Goal: Task Accomplishment & Management: Complete application form

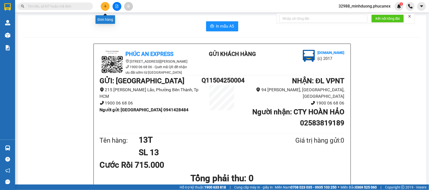
click at [103, 7] on icon "plus" at bounding box center [105, 7] width 4 height 4
click at [84, 7] on input "text" at bounding box center [57, 7] width 59 height 6
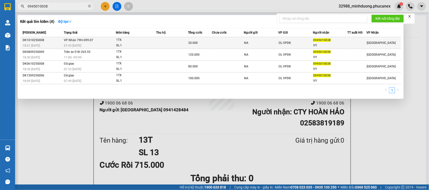
type input "0945010038"
click at [92, 41] on span "VP Nhận 79H-099.07" at bounding box center [78, 40] width 29 height 4
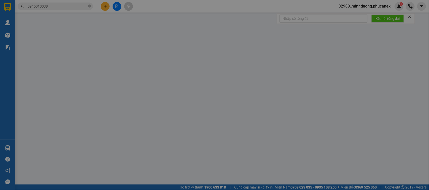
type input "NA"
type input "0945010038"
type input "VY"
type input "0"
type input "20.000"
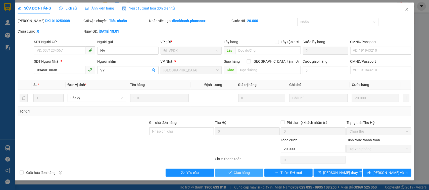
click at [247, 175] on span "Giao hàng" at bounding box center [242, 173] width 16 height 6
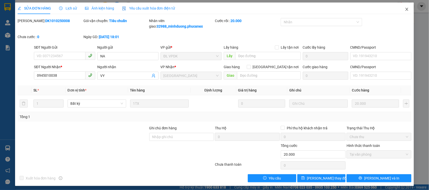
click at [399, 9] on span "Close" at bounding box center [406, 10] width 14 height 14
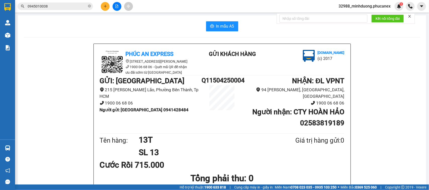
click at [64, 8] on input "0945010038" at bounding box center [57, 7] width 59 height 6
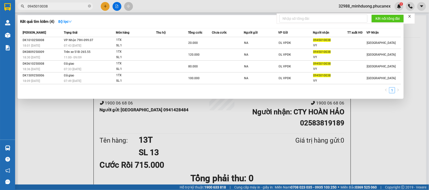
click at [64, 8] on input "0945010038" at bounding box center [57, 7] width 59 height 6
paste input "03442024"
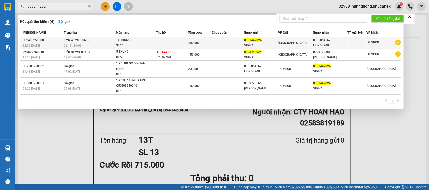
type input "0903442024"
click at [151, 45] on div "SL: 16" at bounding box center [135, 46] width 38 height 6
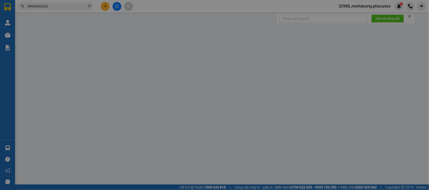
type input "0903442024"
type input "VIDIVA"
type input "0905854562"
type input "HÙNG LÁNH"
type input "0"
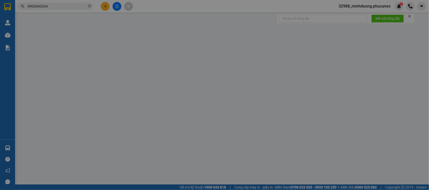
type input "480.000"
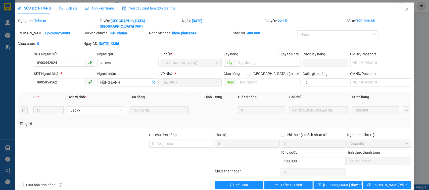
click at [306, 101] on div "KÝ HÓA ĐƠN GỞI LẠI SG" at bounding box center [308, 96] width 44 height 12
click at [399, 8] on span "Close" at bounding box center [406, 10] width 14 height 14
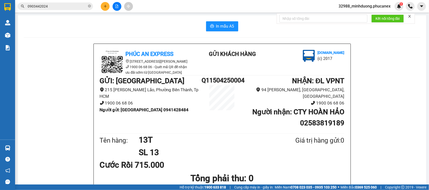
click at [67, 5] on input "0903442024" at bounding box center [57, 7] width 59 height 6
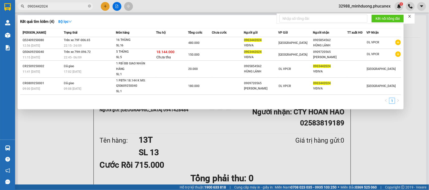
click at [67, 5] on input "0903442024" at bounding box center [57, 7] width 59 height 6
paste input "704898533"
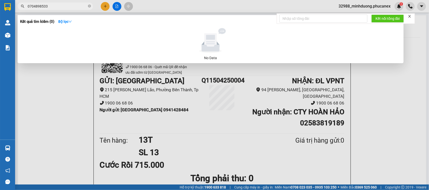
click at [67, 8] on input "0704898533" at bounding box center [57, 7] width 59 height 6
click at [178, 155] on div at bounding box center [214, 95] width 429 height 190
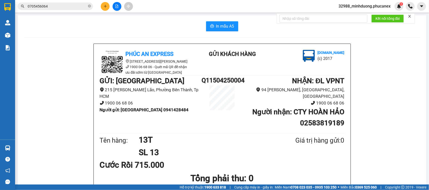
click at [76, 4] on input "0705456064" at bounding box center [57, 7] width 59 height 6
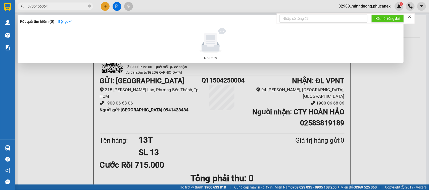
click at [76, 4] on input "0705456064" at bounding box center [57, 7] width 59 height 6
paste input "909357172"
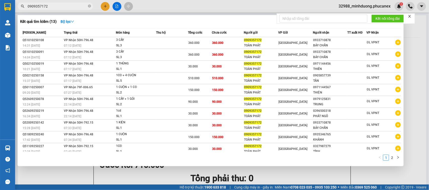
type input "0909357172"
